Goal: Task Accomplishment & Management: Use online tool/utility

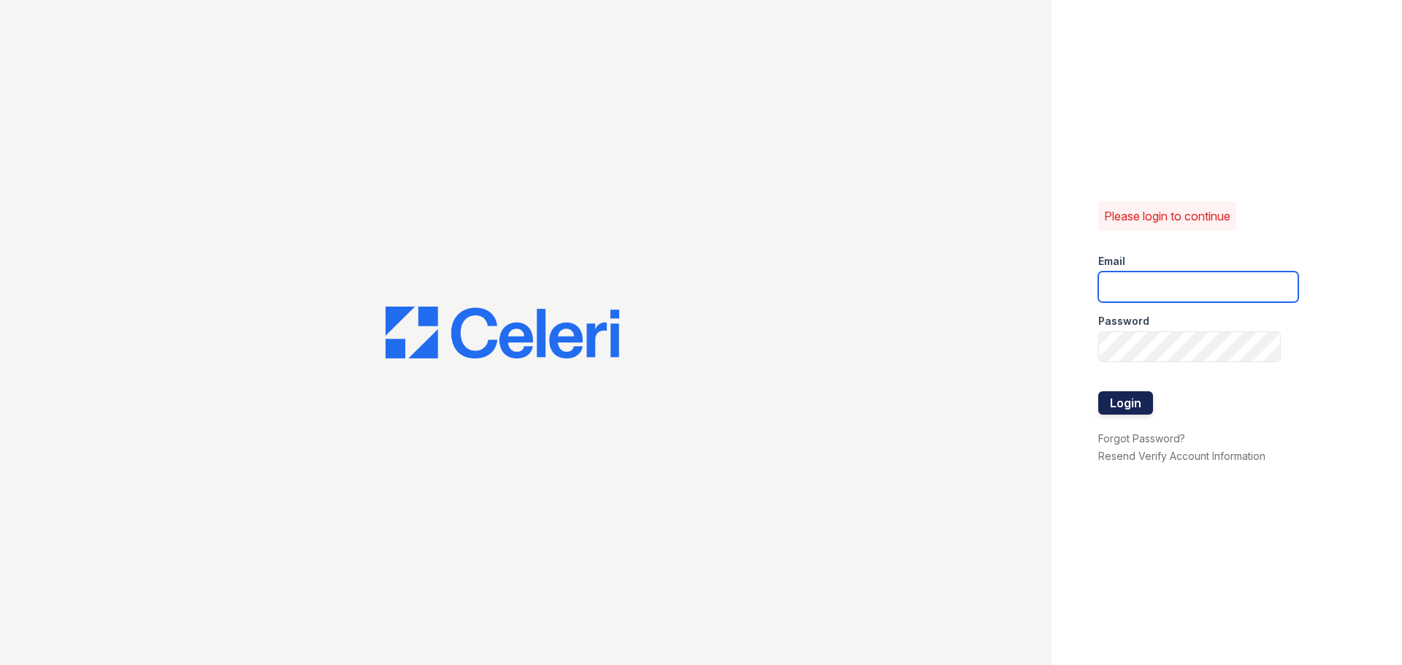
type input "ckeena@trinity-pm.com"
click at [1131, 407] on button "Login" at bounding box center [1125, 402] width 55 height 23
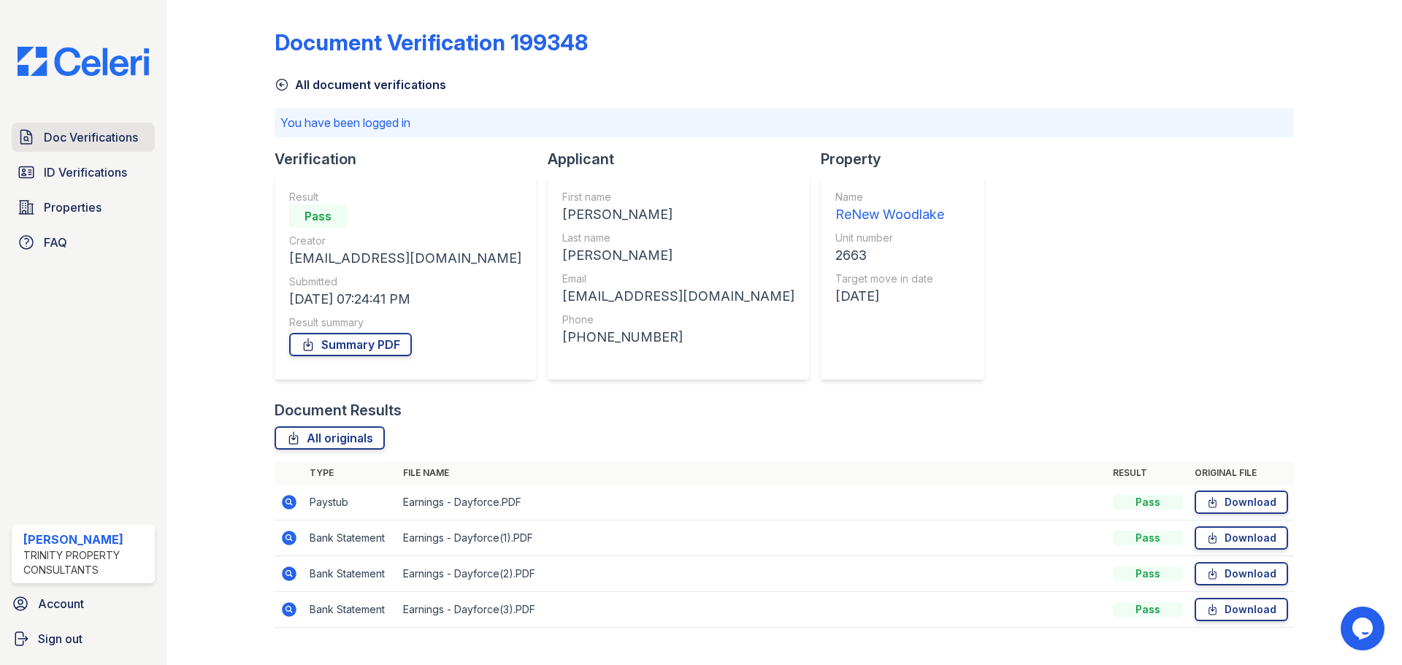
click at [61, 125] on link "Doc Verifications" at bounding box center [83, 137] width 143 height 29
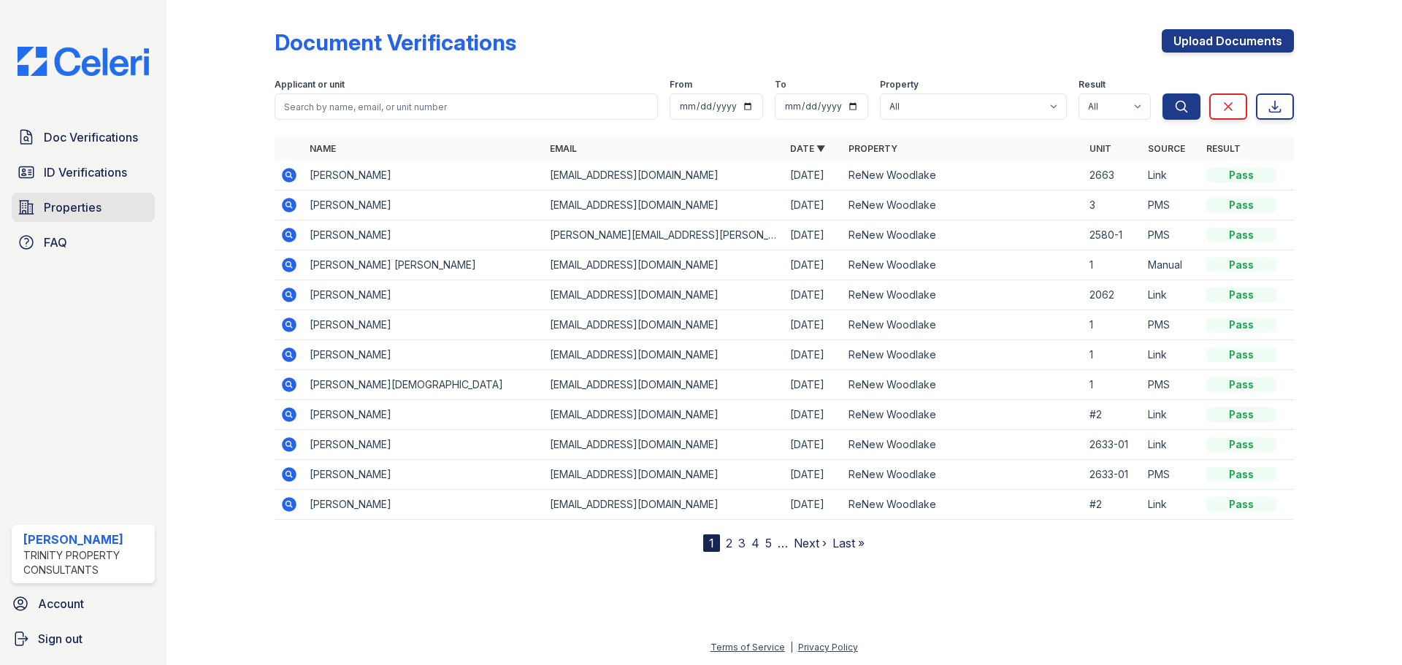
click at [87, 215] on span "Properties" at bounding box center [73, 208] width 58 height 18
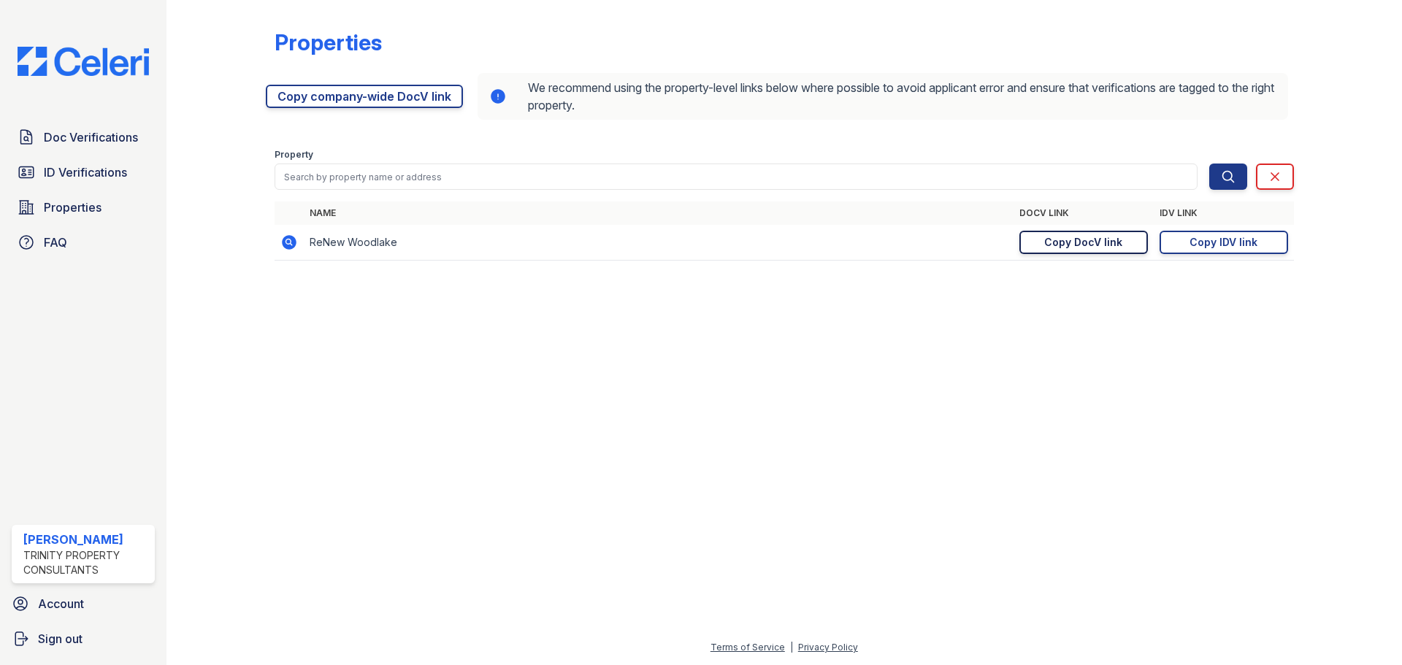
click at [1119, 236] on div "Copy DocV link" at bounding box center [1083, 242] width 78 height 15
click at [64, 149] on link "Doc Verifications" at bounding box center [83, 137] width 143 height 29
